Goal: Task Accomplishment & Management: Manage account settings

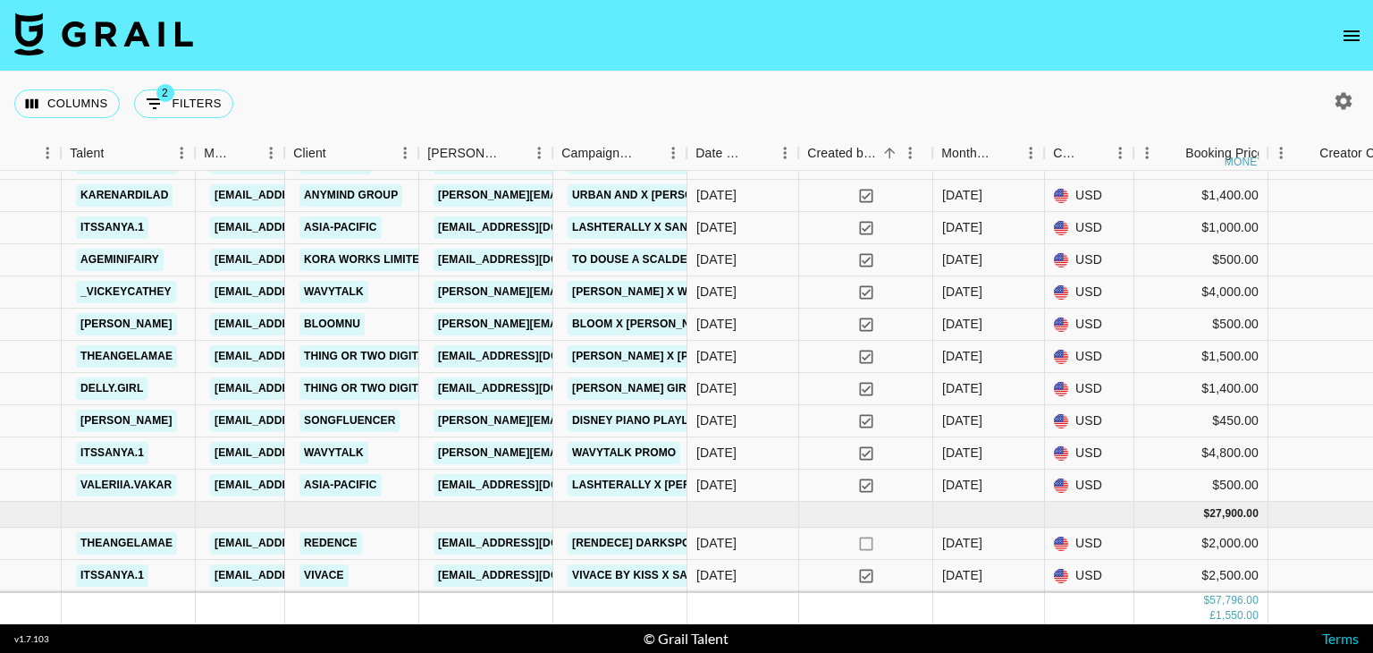
scroll to position [720, 533]
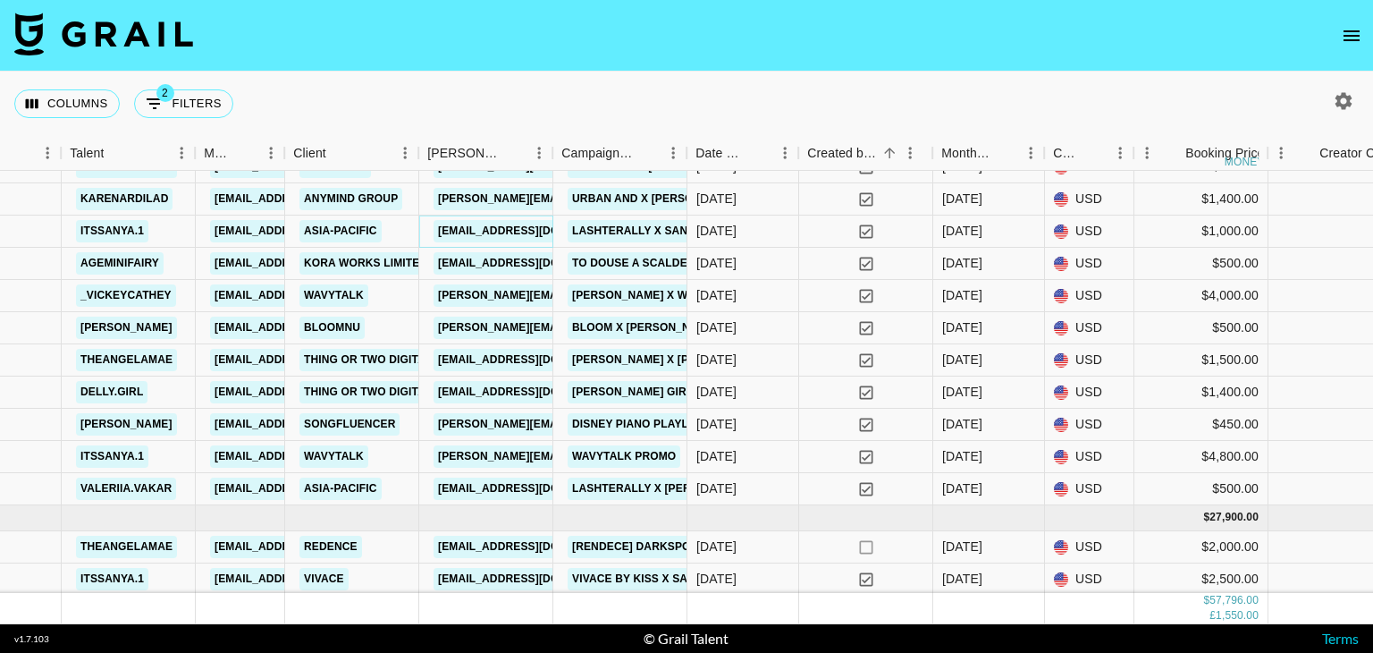
click at [534, 237] on link "[EMAIL_ADDRESS][DOMAIN_NAME]" at bounding box center [534, 231] width 200 height 22
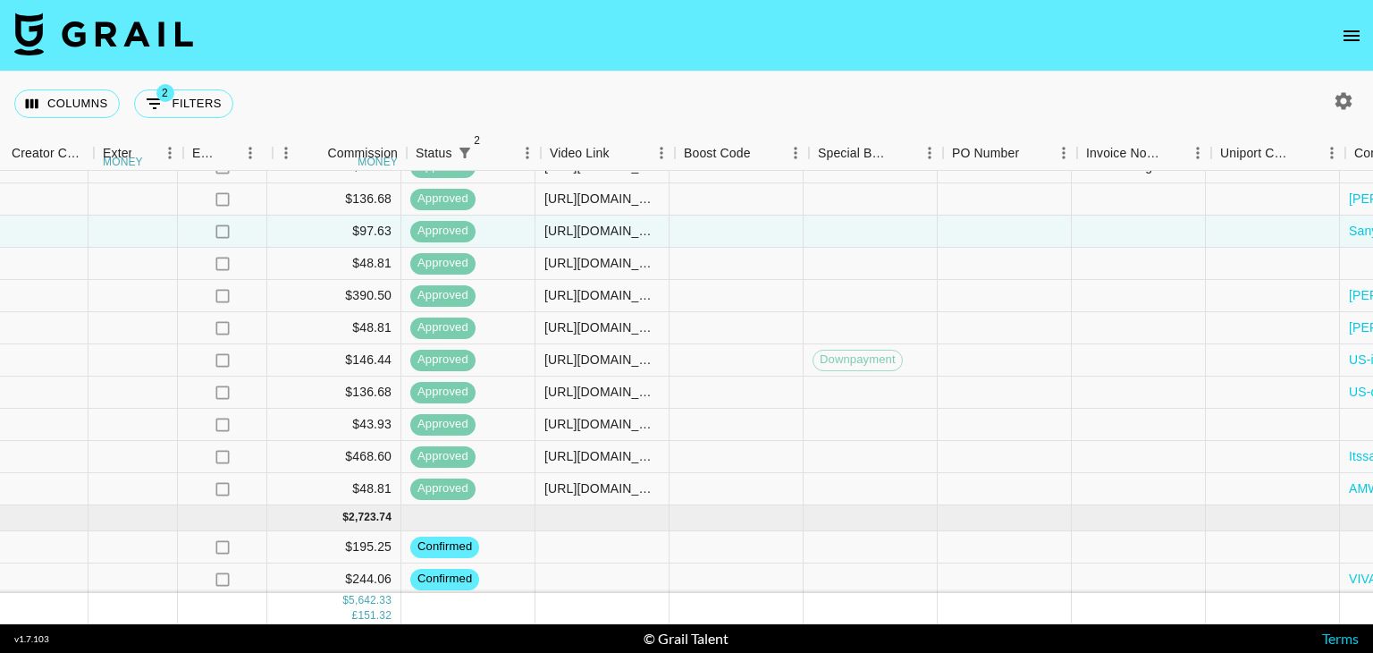
scroll to position [720, 2435]
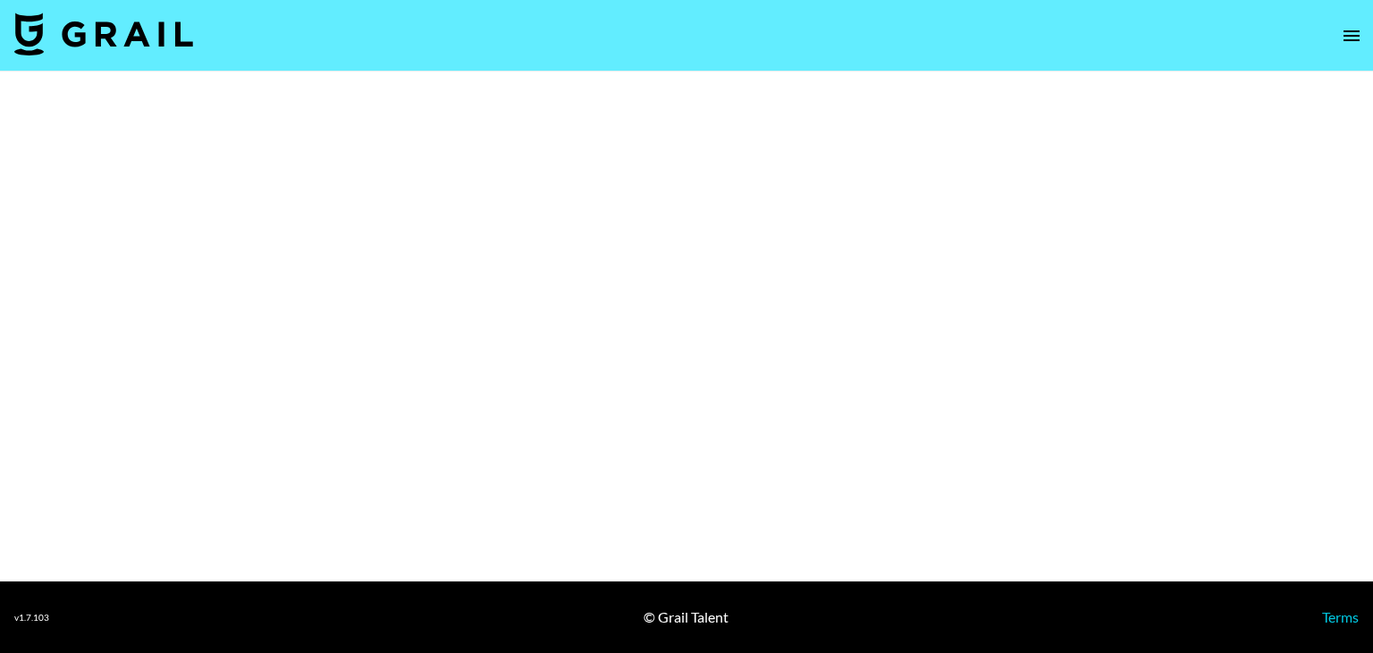
select select "Brand"
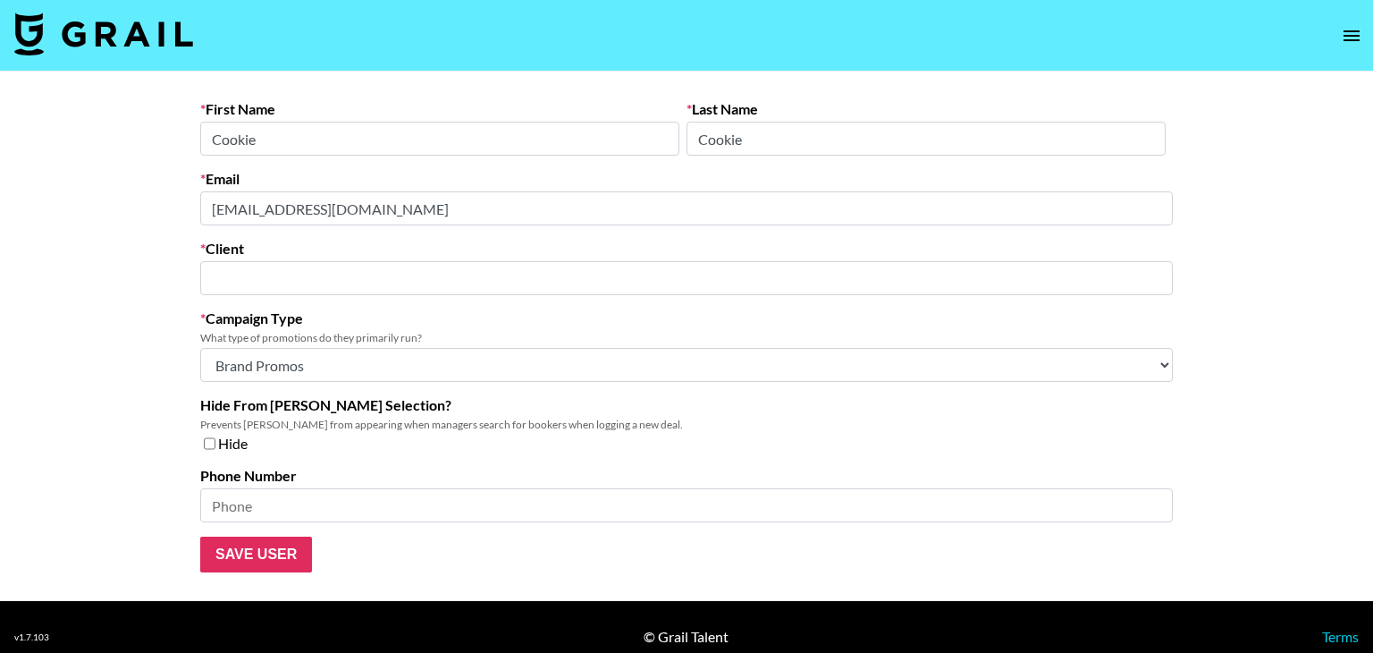
type input "Asia-pacific"
